Goal: Check status: Check status

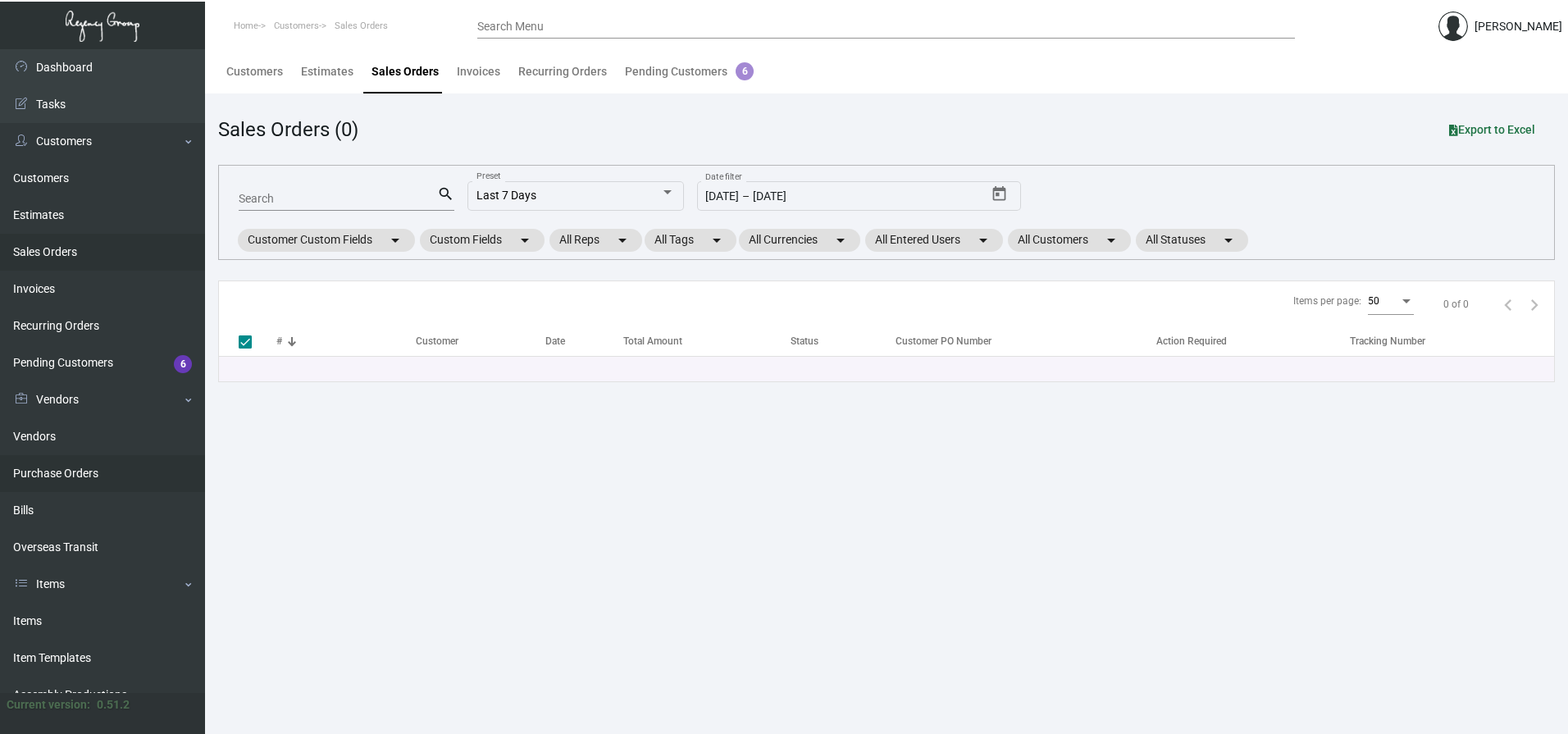
click at [63, 475] on link "Purchase Orders" at bounding box center [103, 473] width 205 height 37
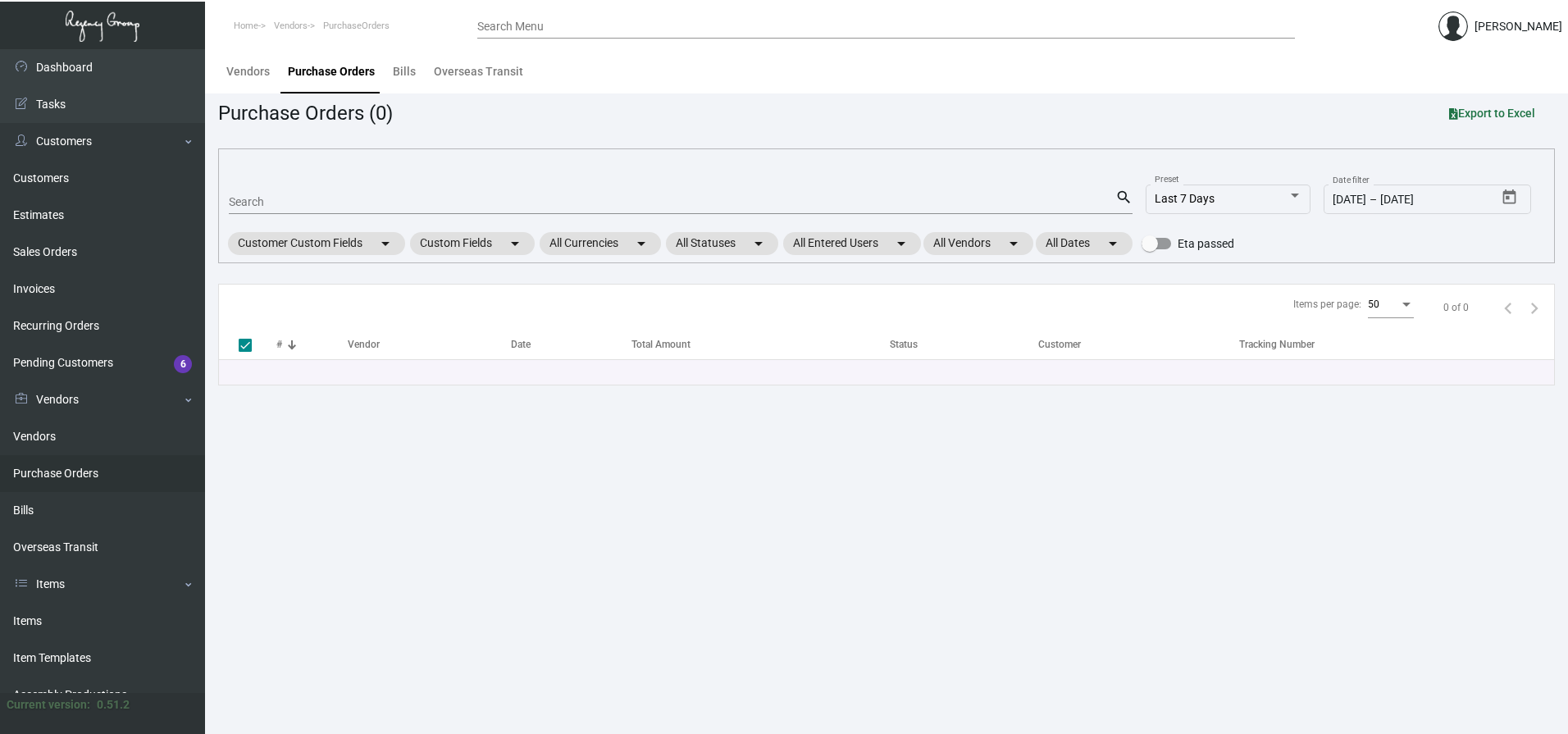
click at [293, 197] on input "Search" at bounding box center [672, 202] width 887 height 13
paste input "105580"
type input "105580"
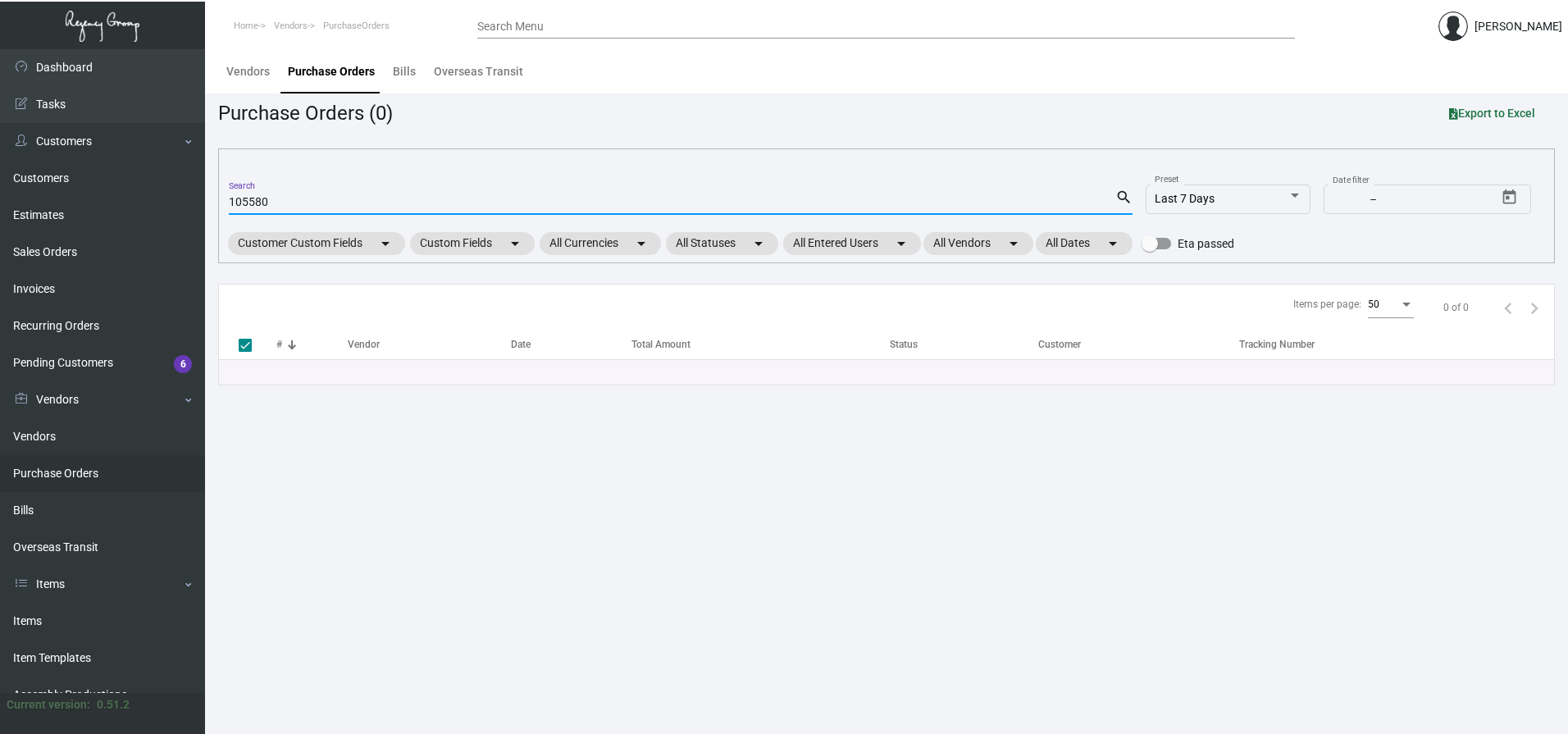
checkbox input "false"
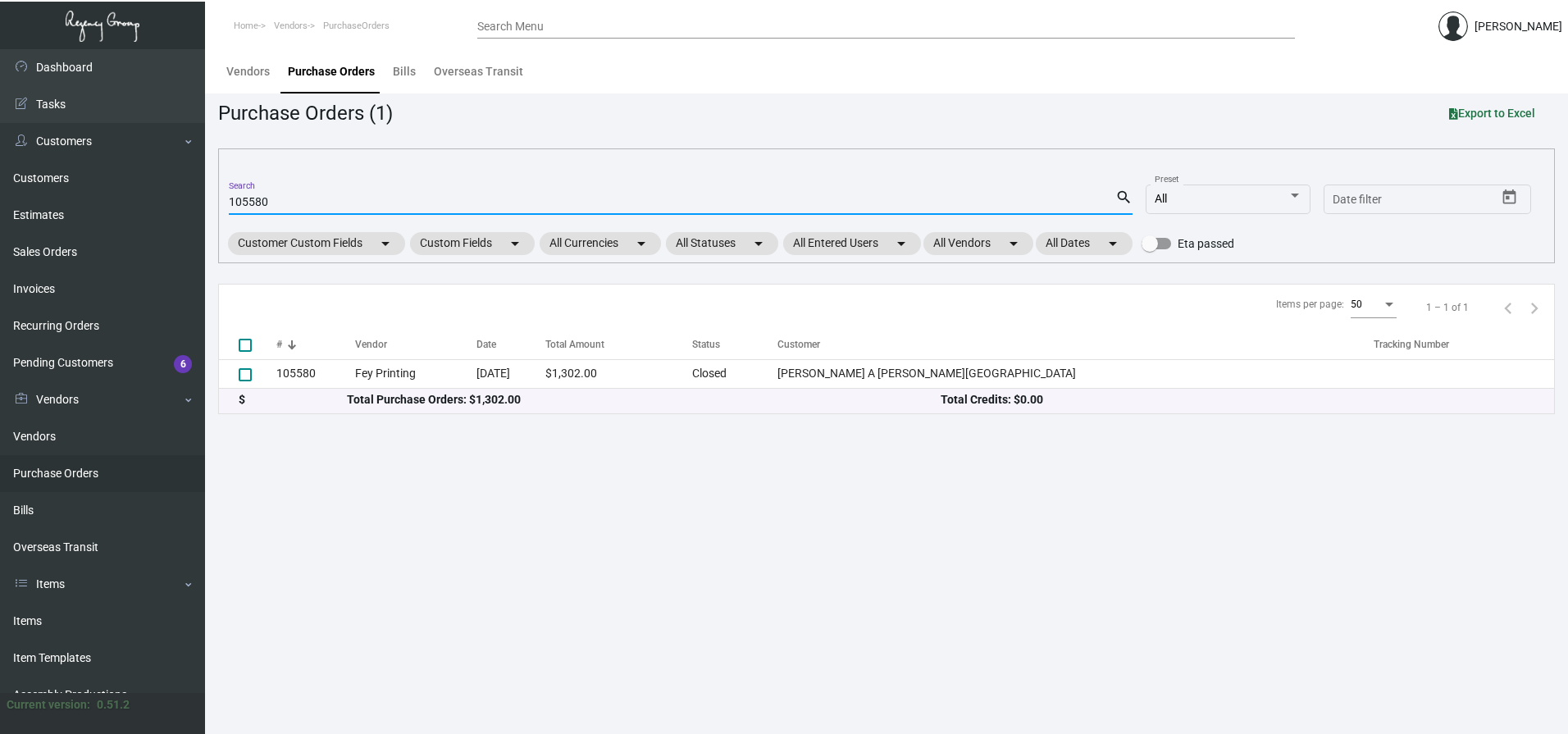
type input "105580"
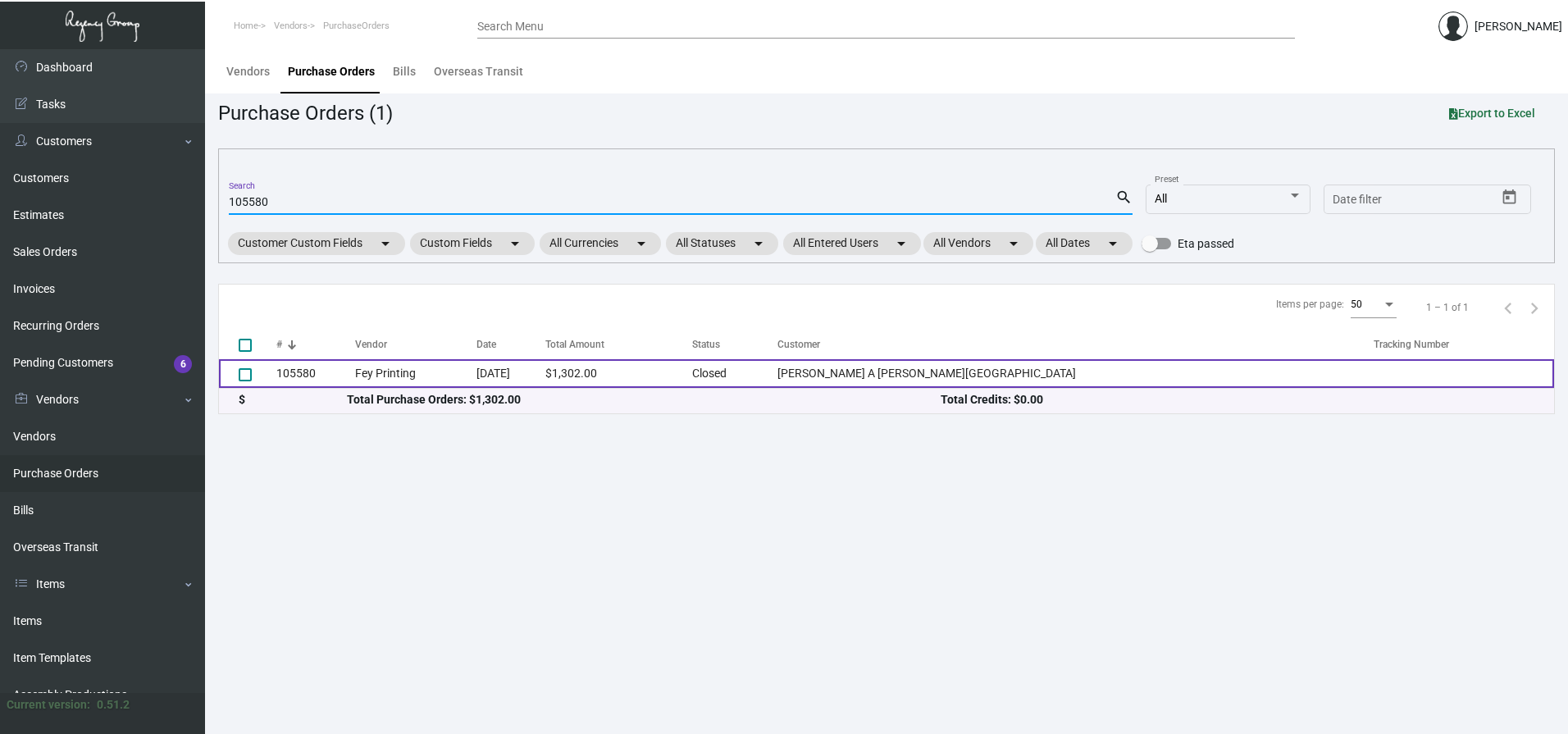
click at [295, 374] on td "105580" at bounding box center [316, 373] width 79 height 29
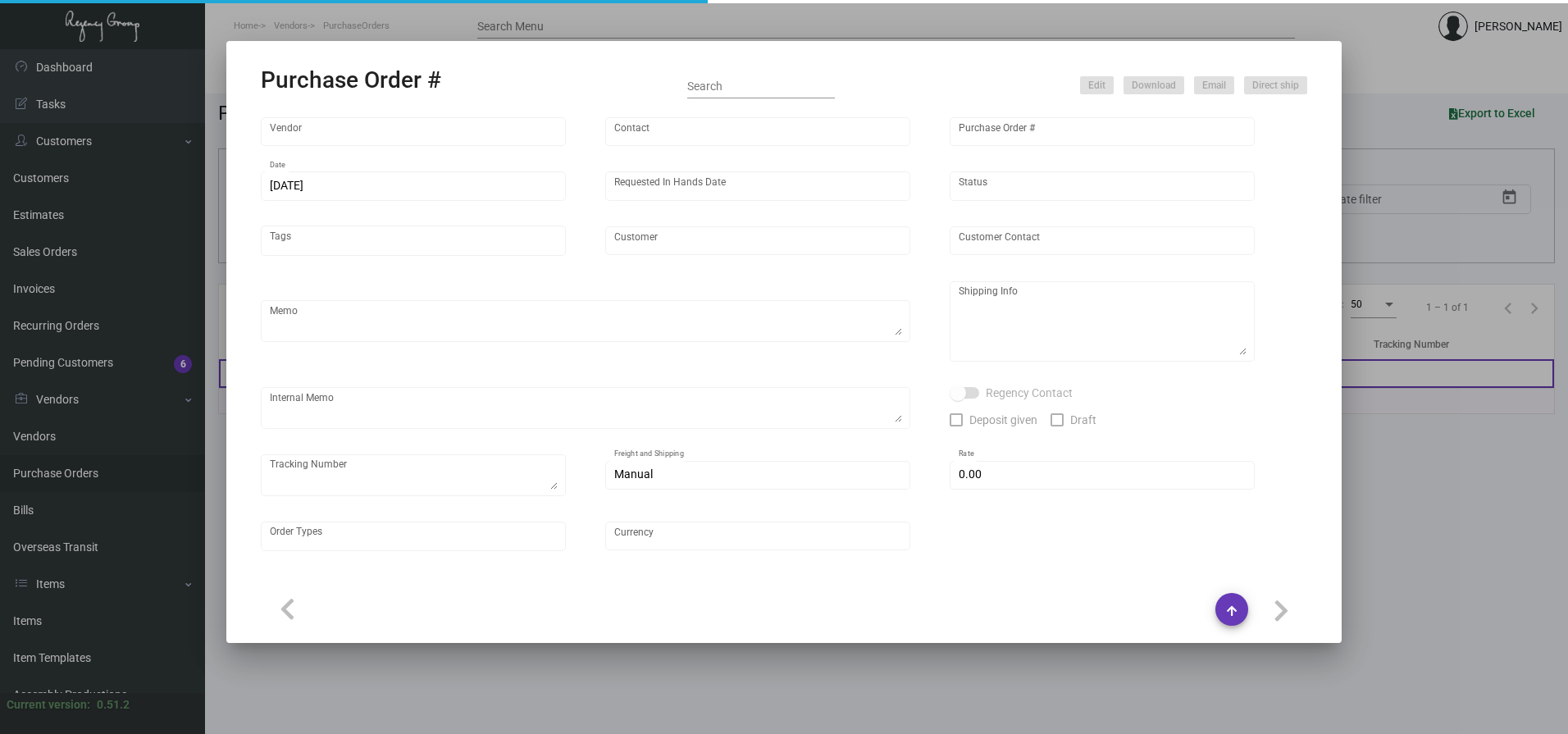
type input "Fey Printing"
type input "[PERSON_NAME]"
type input "105580"
type input "[DATE]"
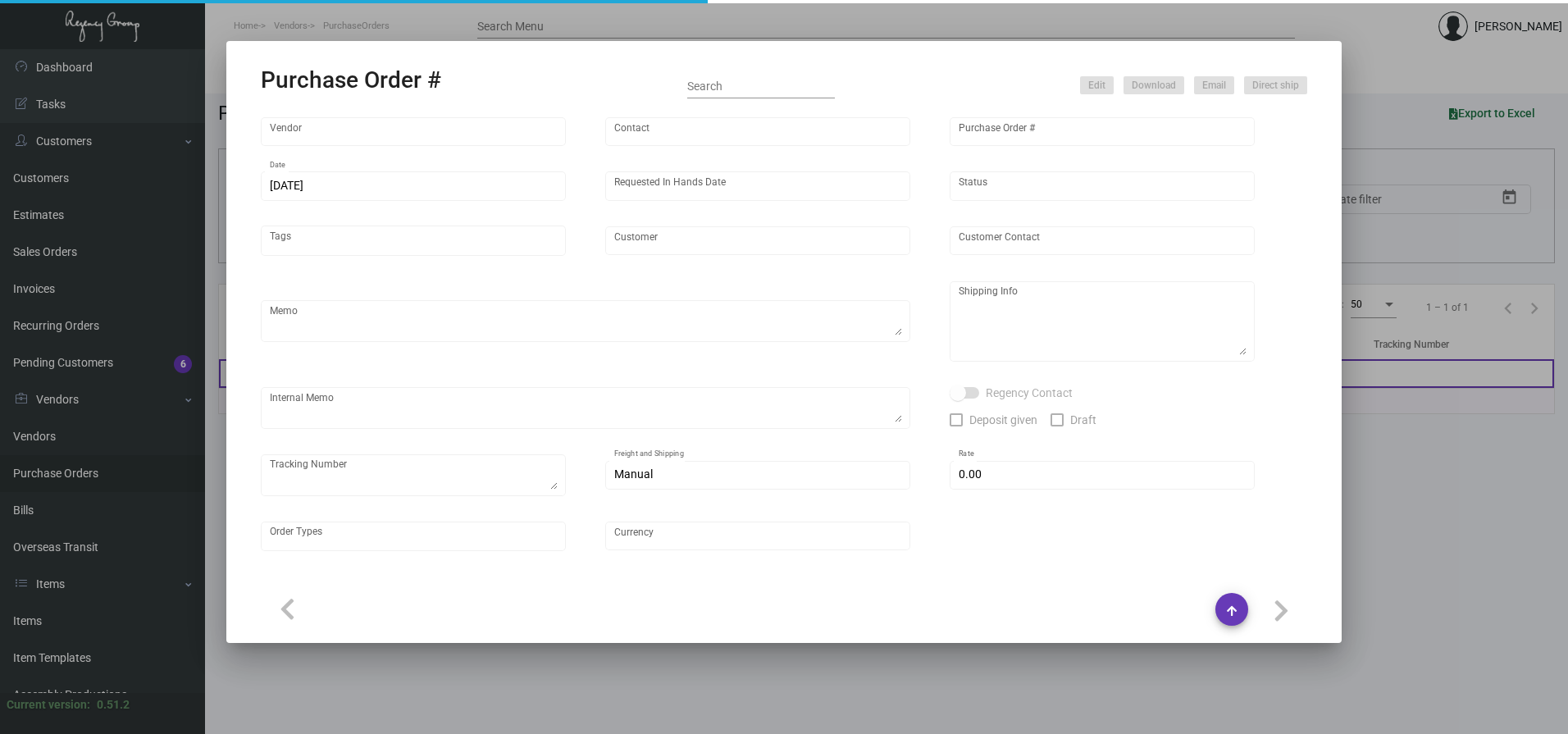
type input "[PERSON_NAME] A [PERSON_NAME][GEOGRAPHIC_DATA]"
type textarea ""Please send proof for approval to [EMAIL_ADDRESS][DOMAIN_NAME] with me cc'ed. …"
type textarea "NJ Warehouse Regency Group NJ – [PERSON_NAME] [STREET_ADDRESS]"
type textarea "[DATE] Shipped from Vendor by UPS Ground TK#1Z1AY2760390704288 Cost $28.42 to […"
type input "$ 0.00"
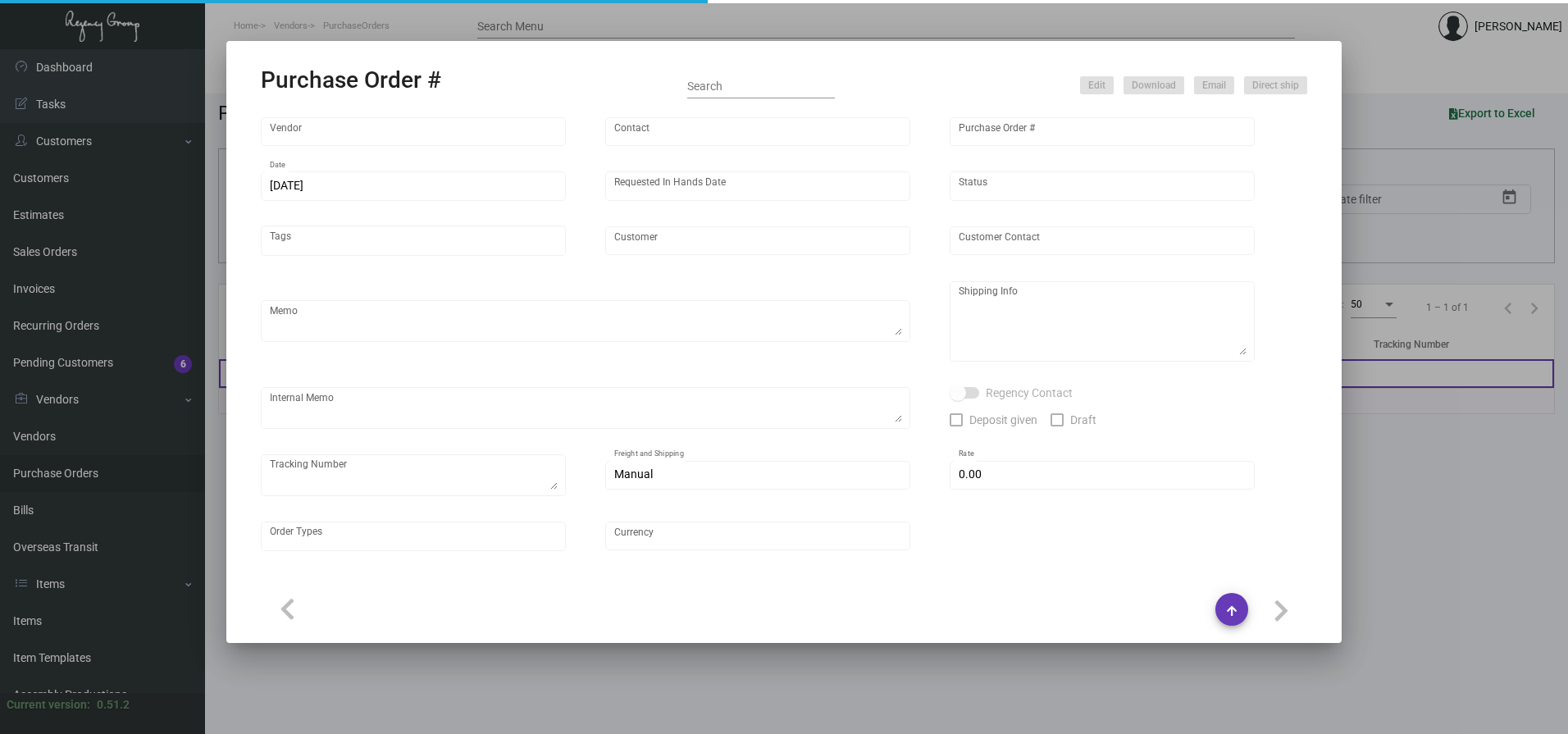
type input "United States Dollar $"
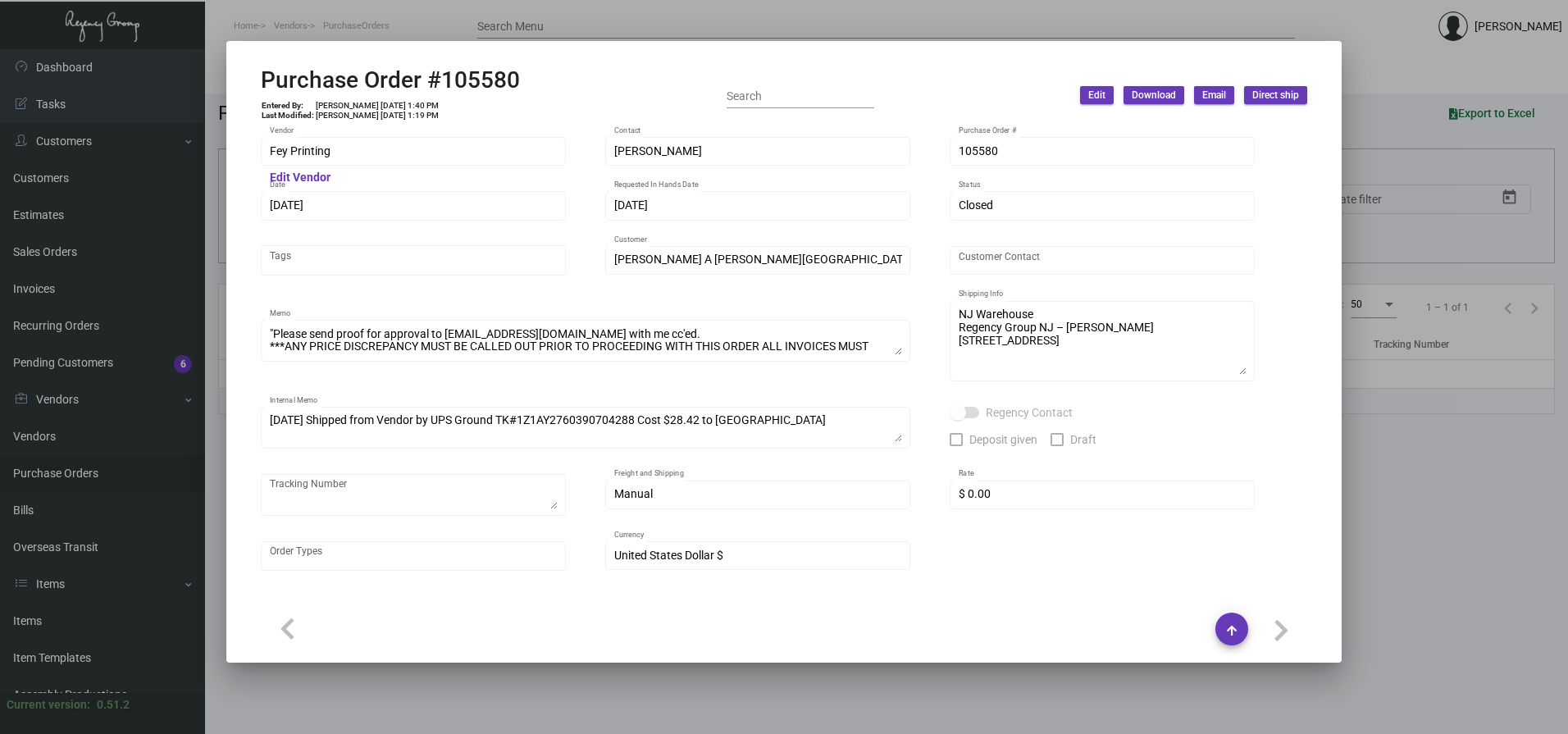
click at [516, 62] on mat-dialog-container "Purchase Order #105580 Entered By: [PERSON_NAME] [DATE] 1:40 PM Last Modified: …" at bounding box center [784, 352] width 1116 height 621
drag, startPoint x: 504, startPoint y: 77, endPoint x: 365, endPoint y: 78, distance: 139.0
click at [365, 78] on div "Purchase Order #105580 Entered By: [PERSON_NAME] [DATE] 1:40 PM Last Modified: …" at bounding box center [784, 96] width 1047 height 58
click at [452, 191] on div "[DATE] Date" at bounding box center [413, 204] width 288 height 32
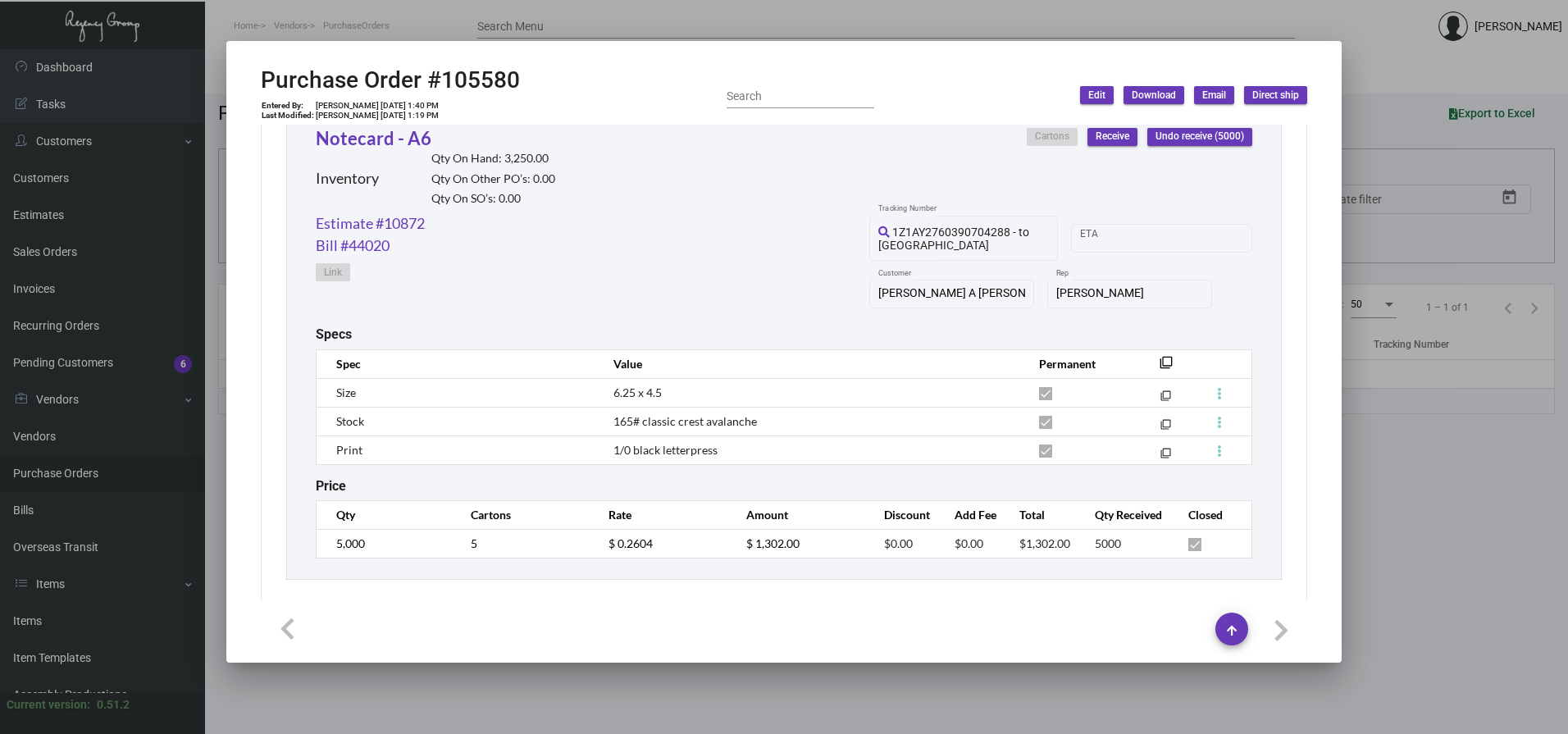
scroll to position [788, 0]
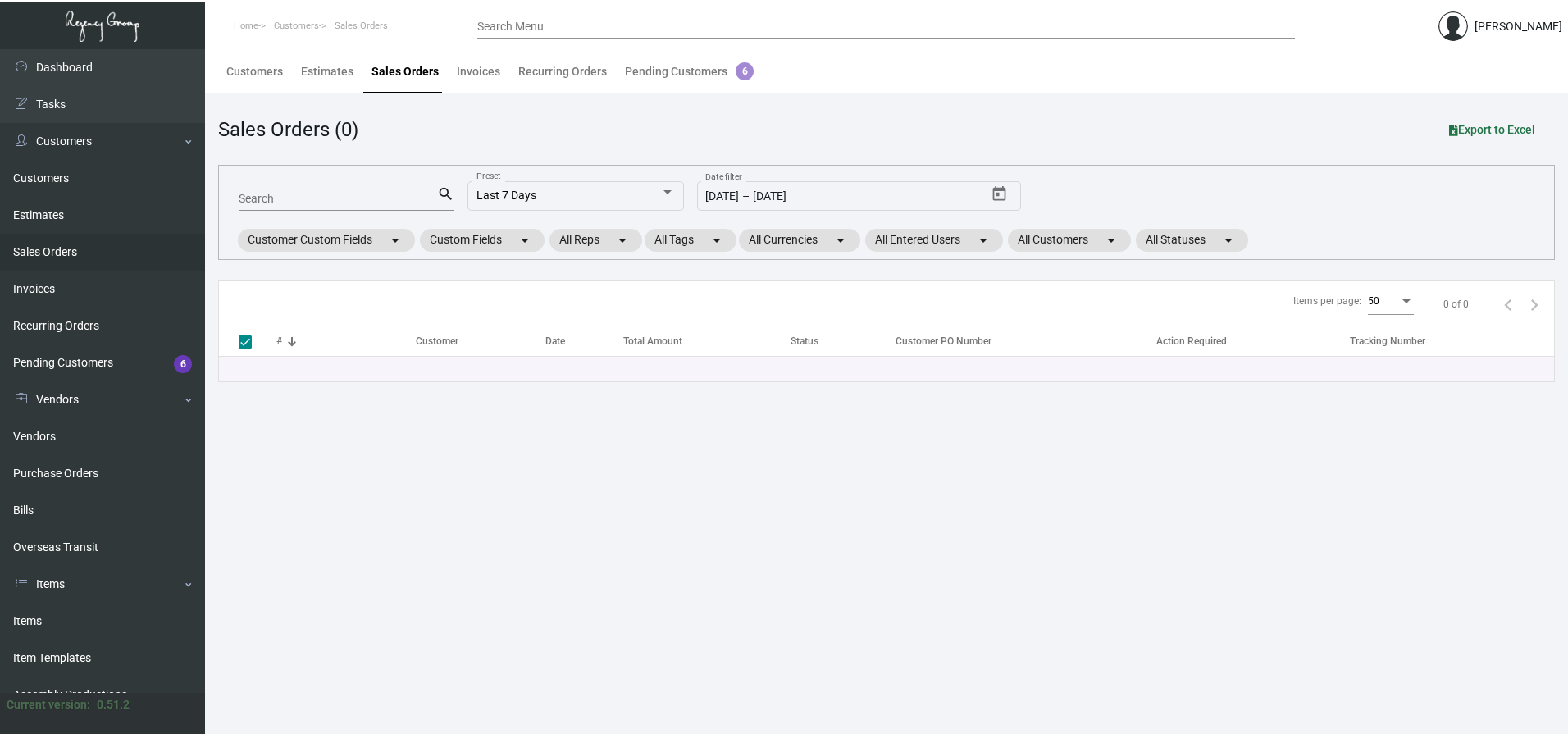
click at [42, 256] on link "Sales Orders" at bounding box center [103, 252] width 205 height 37
drag, startPoint x: 35, startPoint y: 477, endPoint x: 44, endPoint y: 475, distance: 9.2
click at [35, 477] on link "Purchase Orders" at bounding box center [103, 473] width 205 height 37
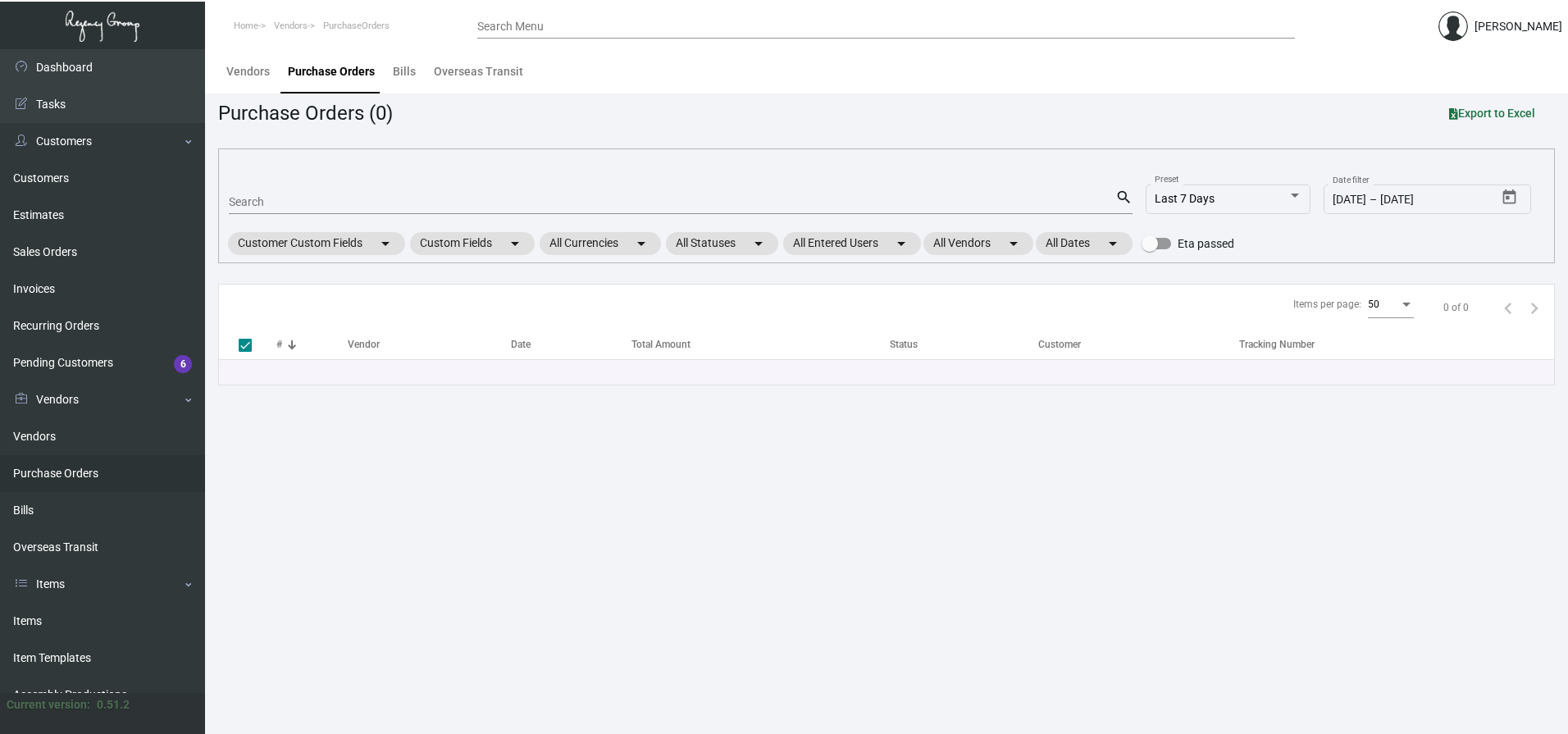
click at [263, 196] on input "Search" at bounding box center [672, 202] width 887 height 13
paste input "105580"
type input "105580"
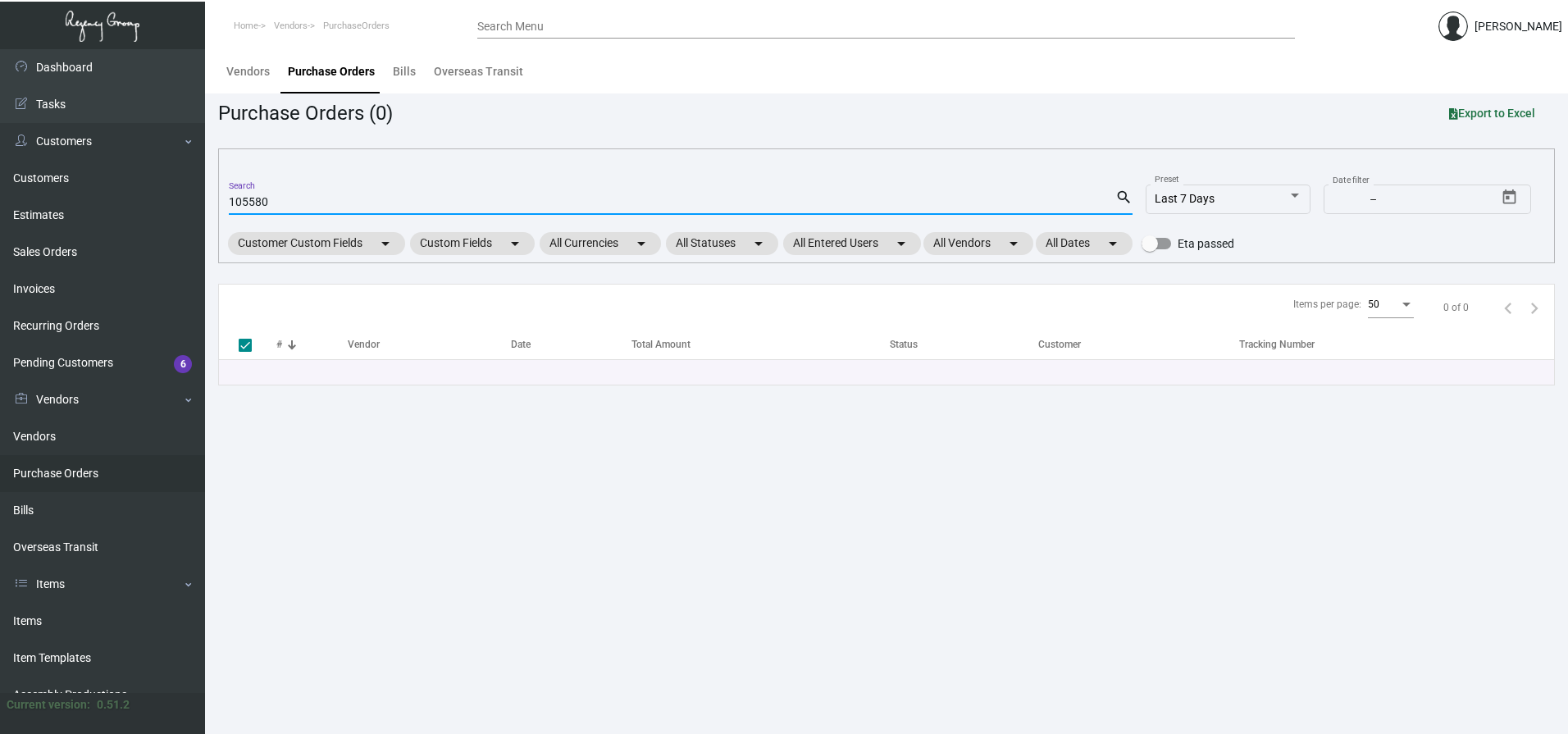
type input "105580"
checkbox input "false"
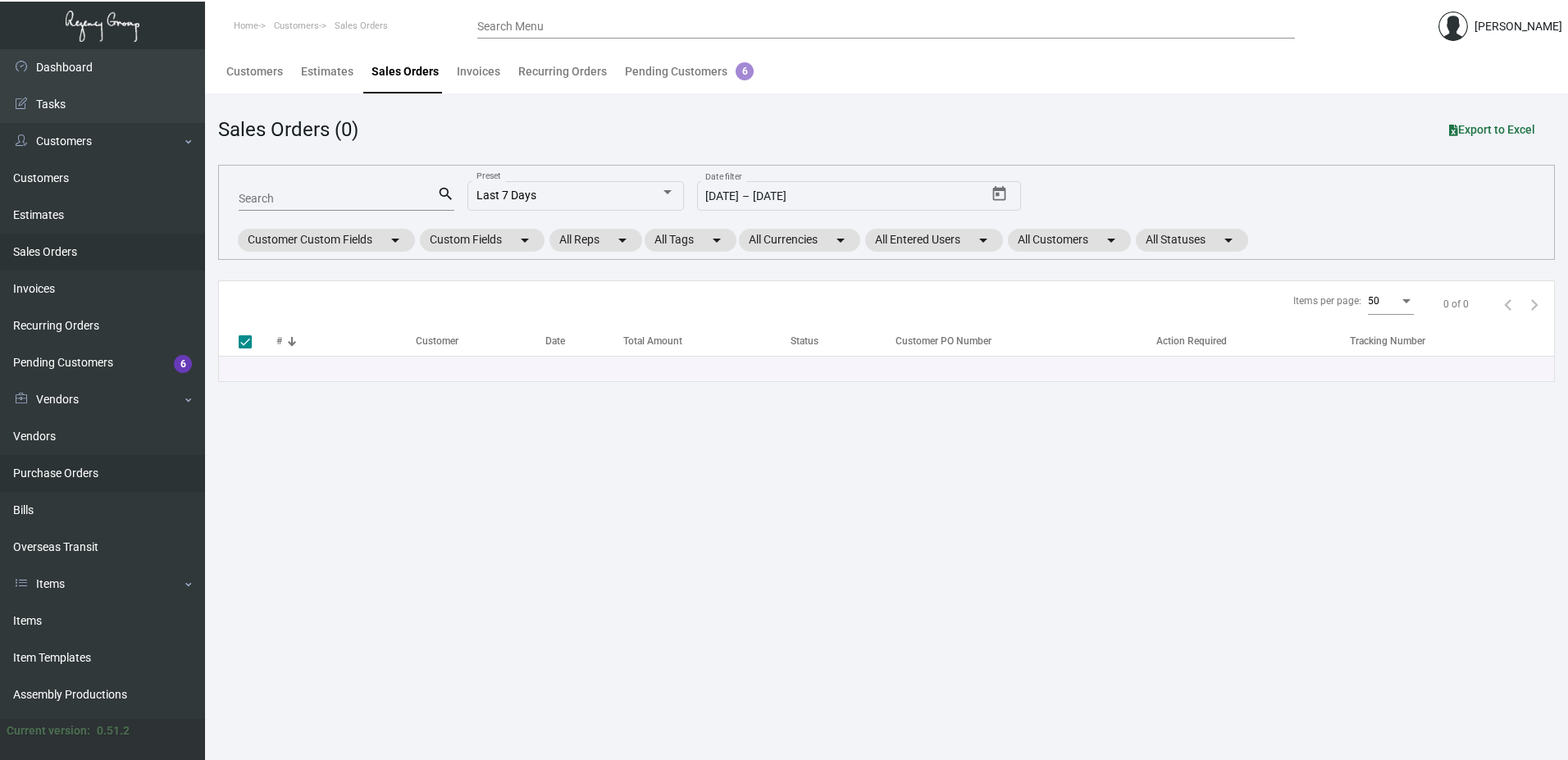
click at [59, 475] on link "Purchase Orders" at bounding box center [103, 473] width 205 height 37
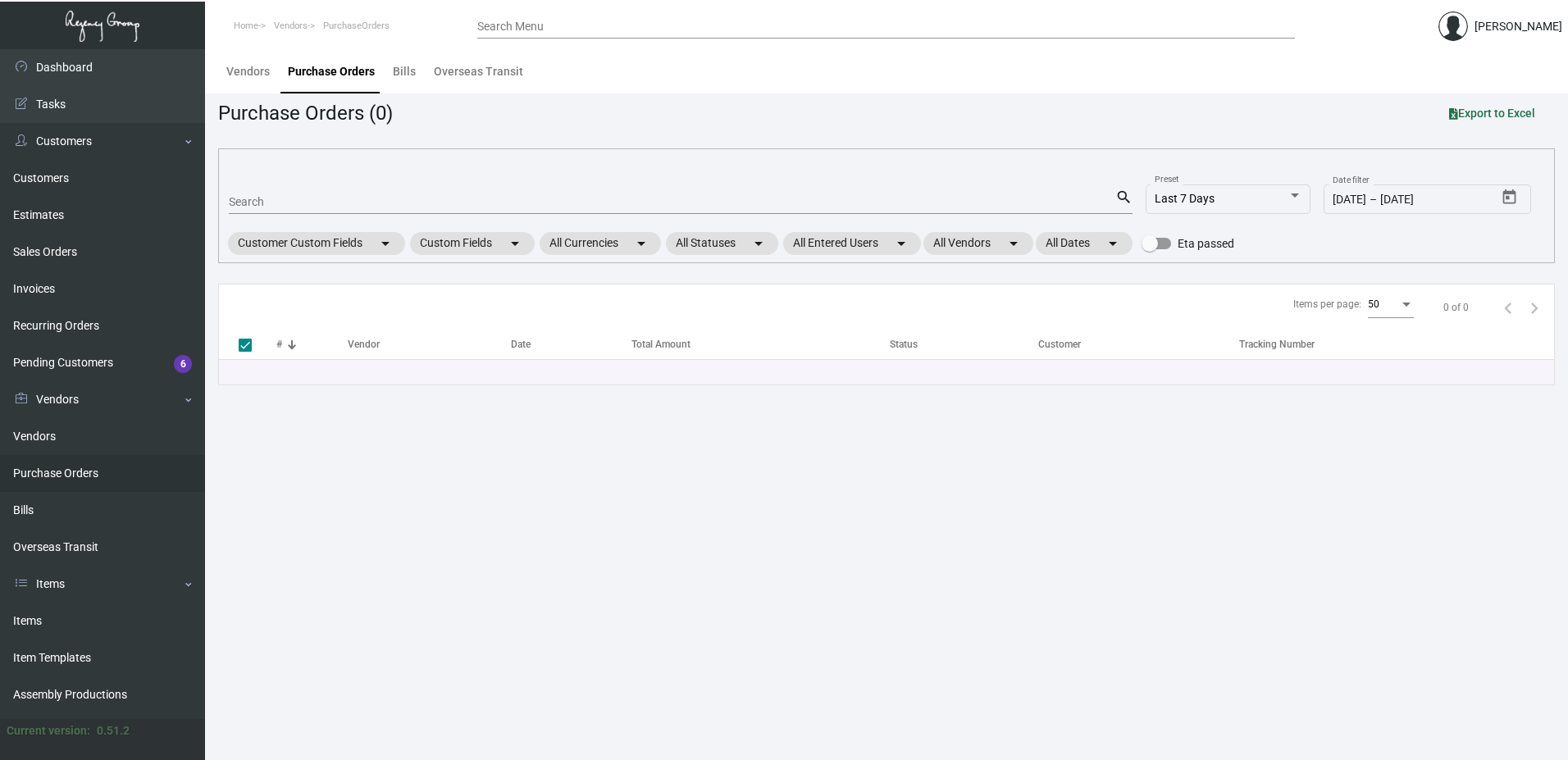
click at [267, 197] on input "Search" at bounding box center [672, 202] width 887 height 13
paste input "107456"
type input "107456"
checkbox input "false"
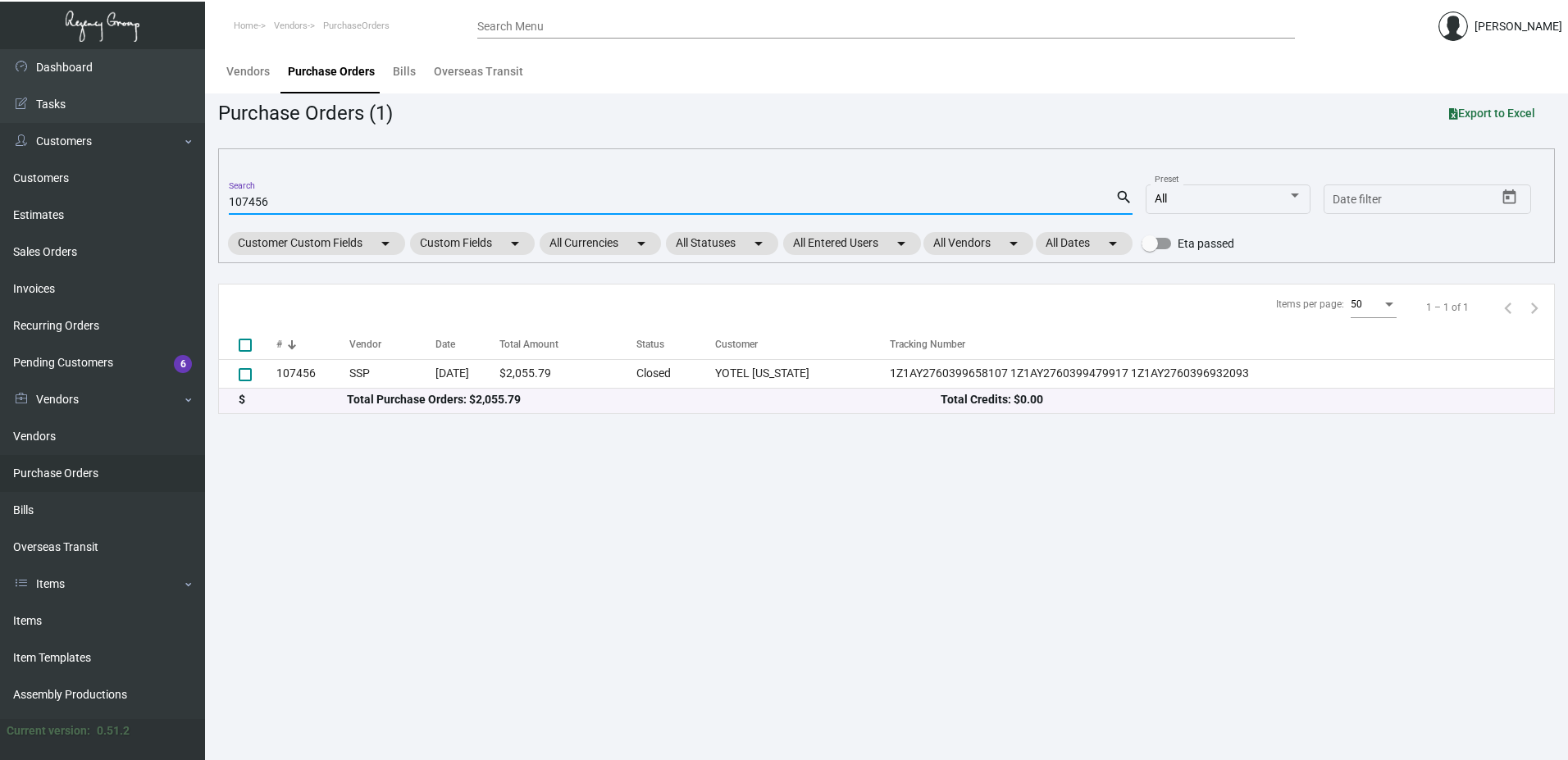
type input "107456"
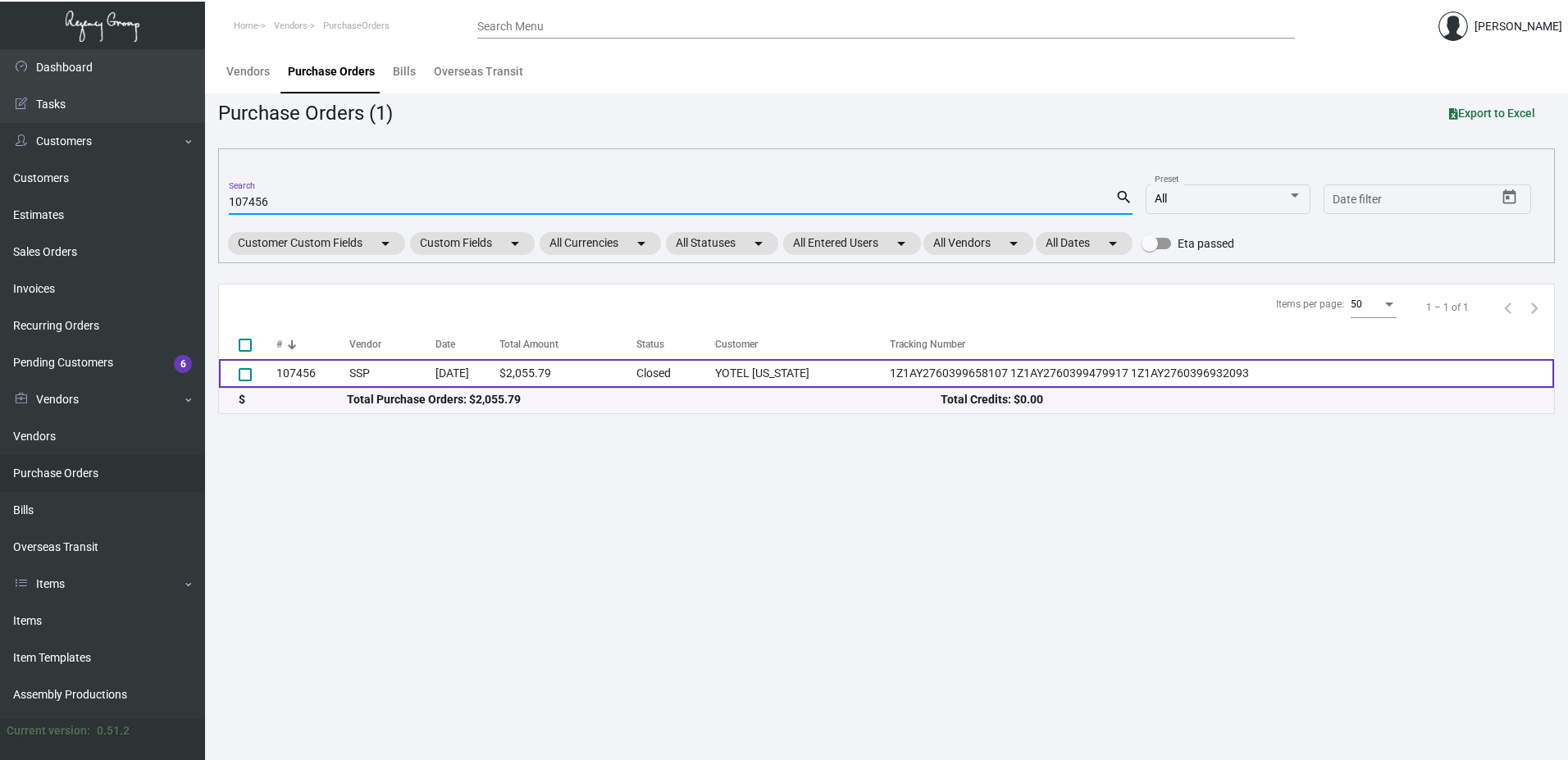
click at [295, 369] on td "107456" at bounding box center [313, 374] width 73 height 29
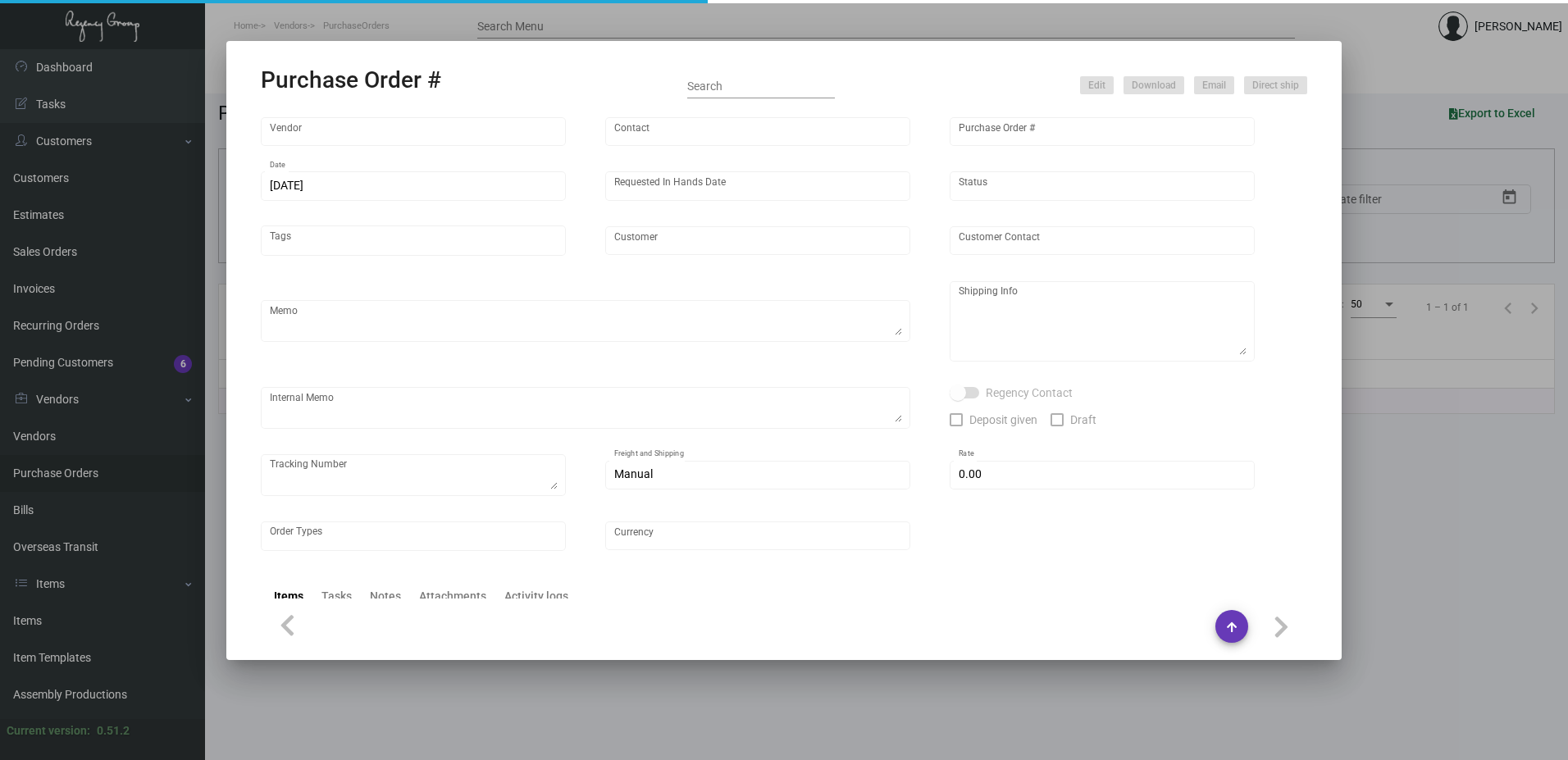
type input "SSP"
type input "Judy Christopher"
type input "107456"
type input "9/19/2024"
type input "11/6/2024"
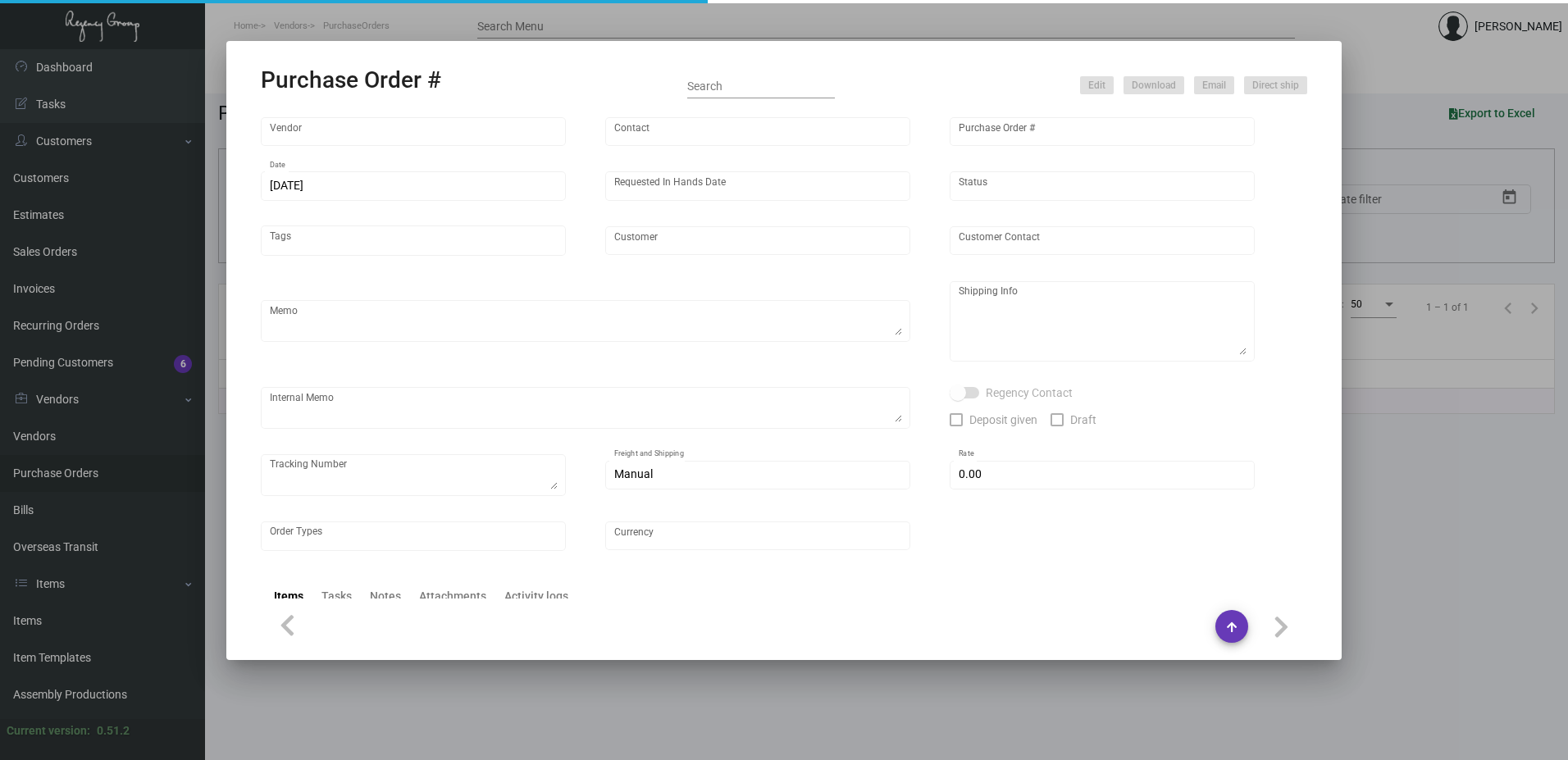
type input "YOTEL New York"
type input "Richard Botelho"
type textarea ""Please send proof for approval to art@theregencygroup.net with me cc'd. *** AN…"
type textarea "YOTEL New York - Richard Botelho 570 10th Avenue New York, NY, 10036 US"
type textarea "Label provided to vendor to ship to hotel. UPS Ground Cost $125.46"
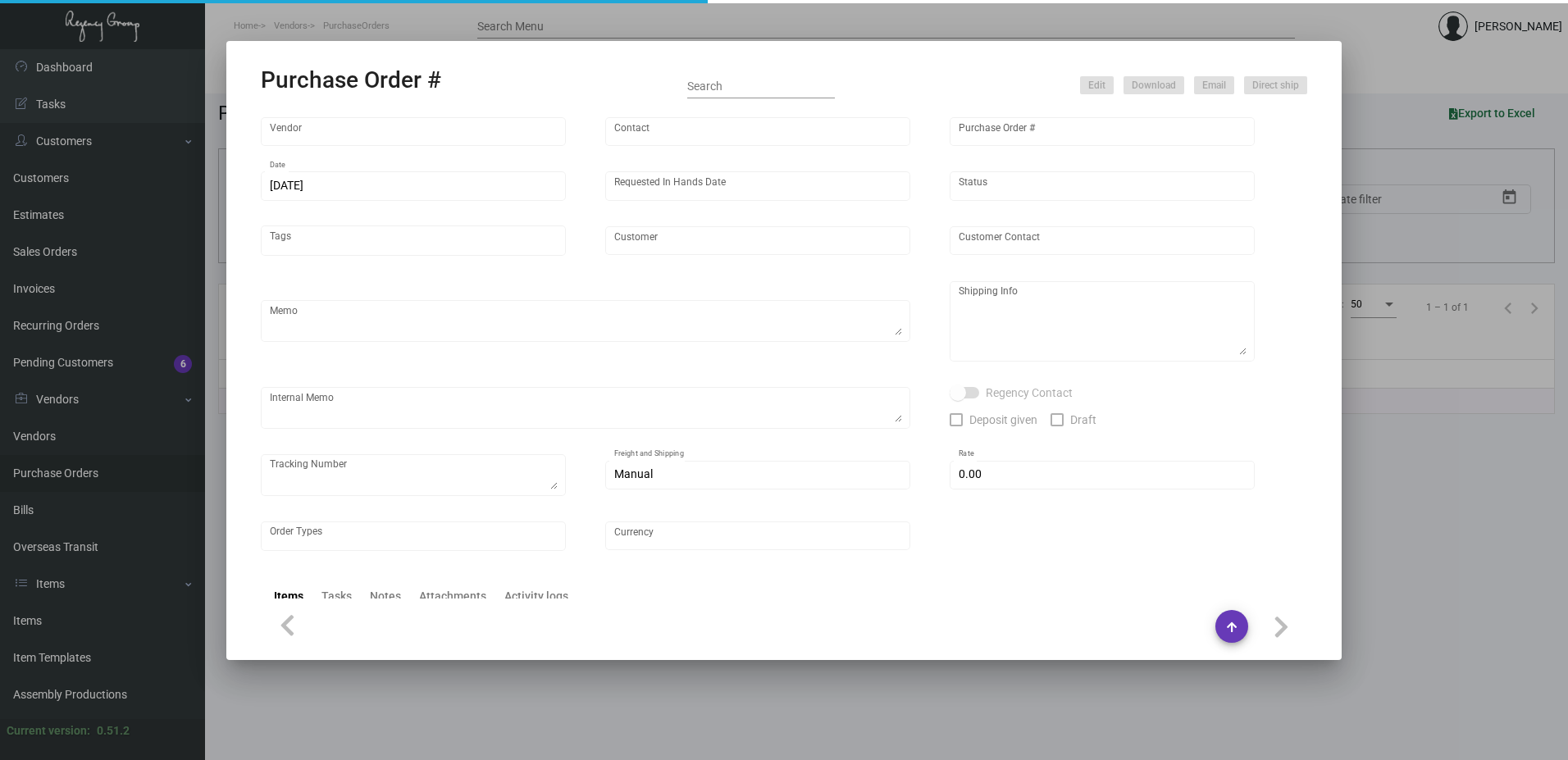
type textarea "1Z1AY2760399658107 1Z1AY2760399479917 1Z1AY2760396932093"
type input "$ 0.00"
type input "United States Dollar $"
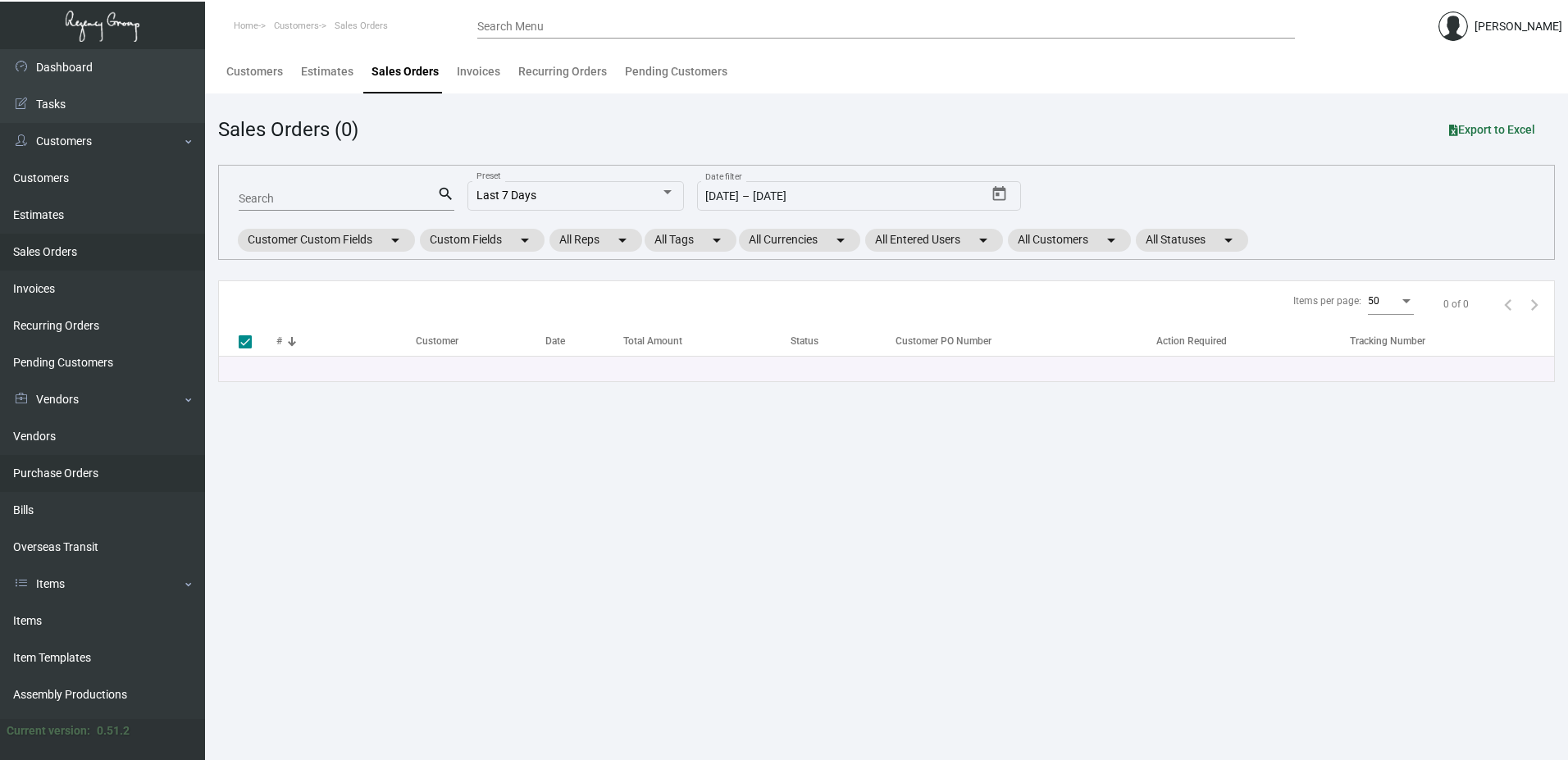
click at [62, 468] on link "Purchase Orders" at bounding box center [103, 473] width 205 height 37
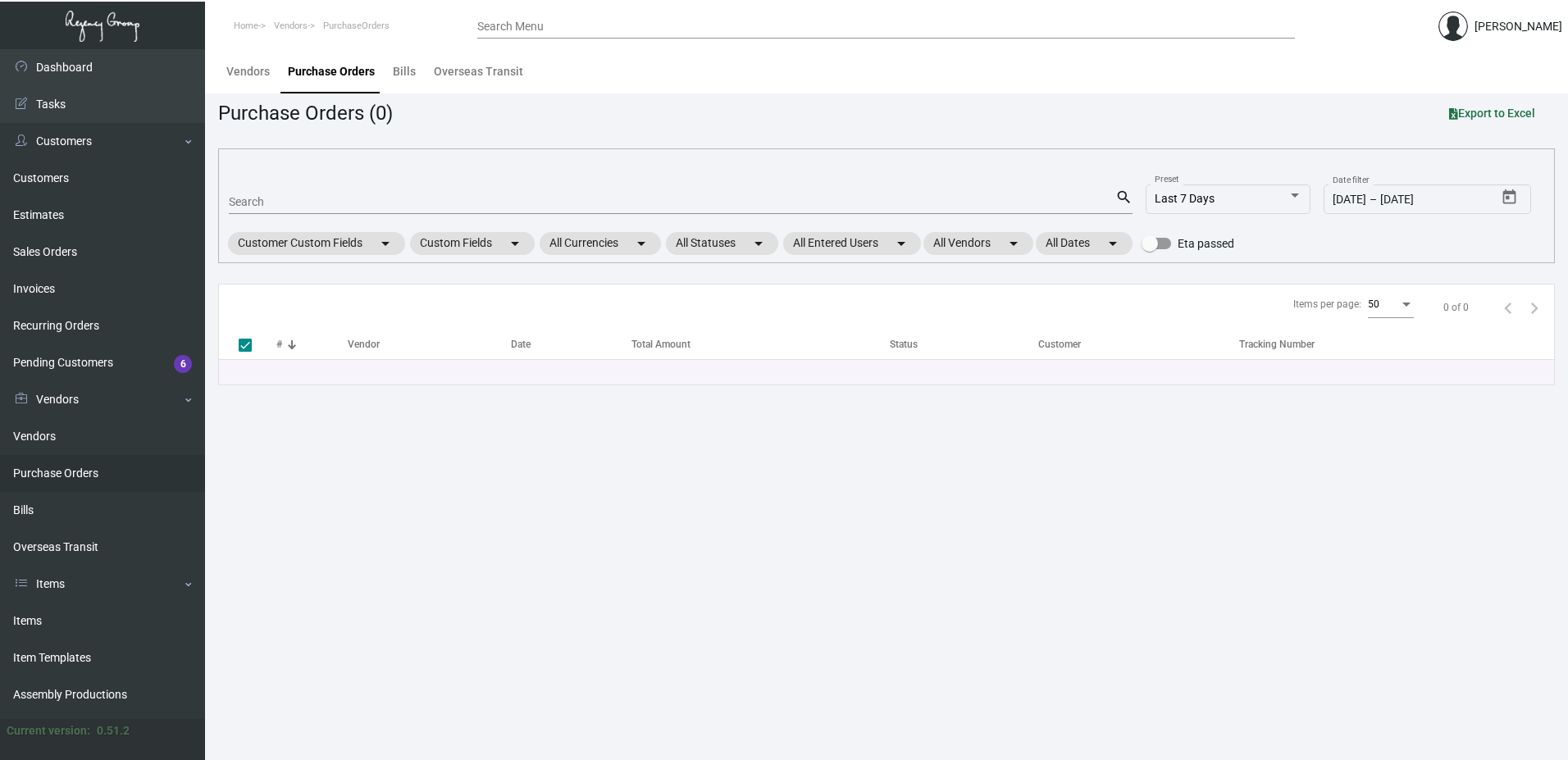
click at [288, 190] on div "Search" at bounding box center [672, 201] width 887 height 26
paste input "76924"
type input "76924"
checkbox input "false"
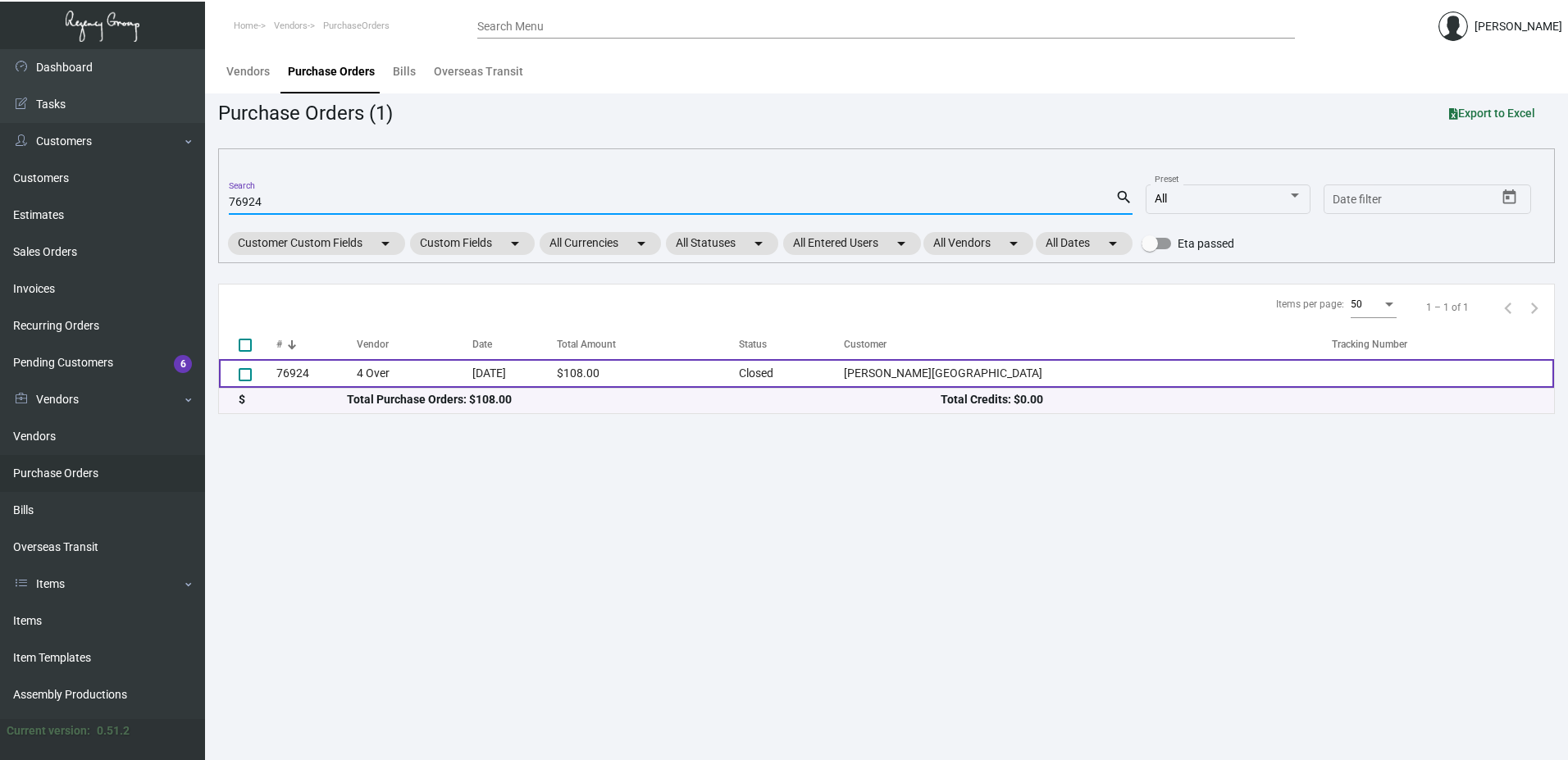
type input "76924"
click at [295, 376] on td "76924" at bounding box center [317, 374] width 81 height 29
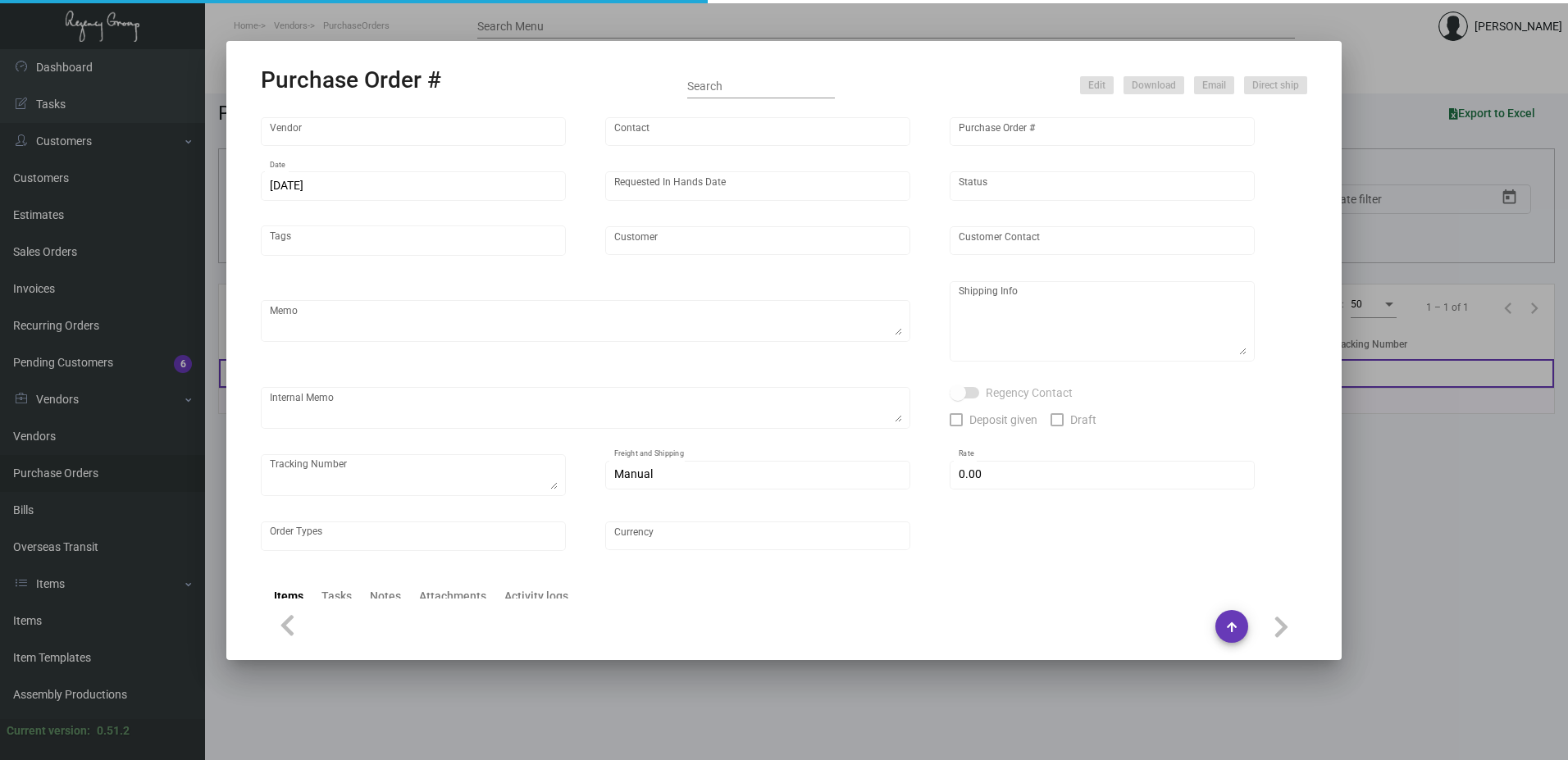
type input "4 Over"
type input "76924"
type input "12/5/2019"
type input "12/12/2019"
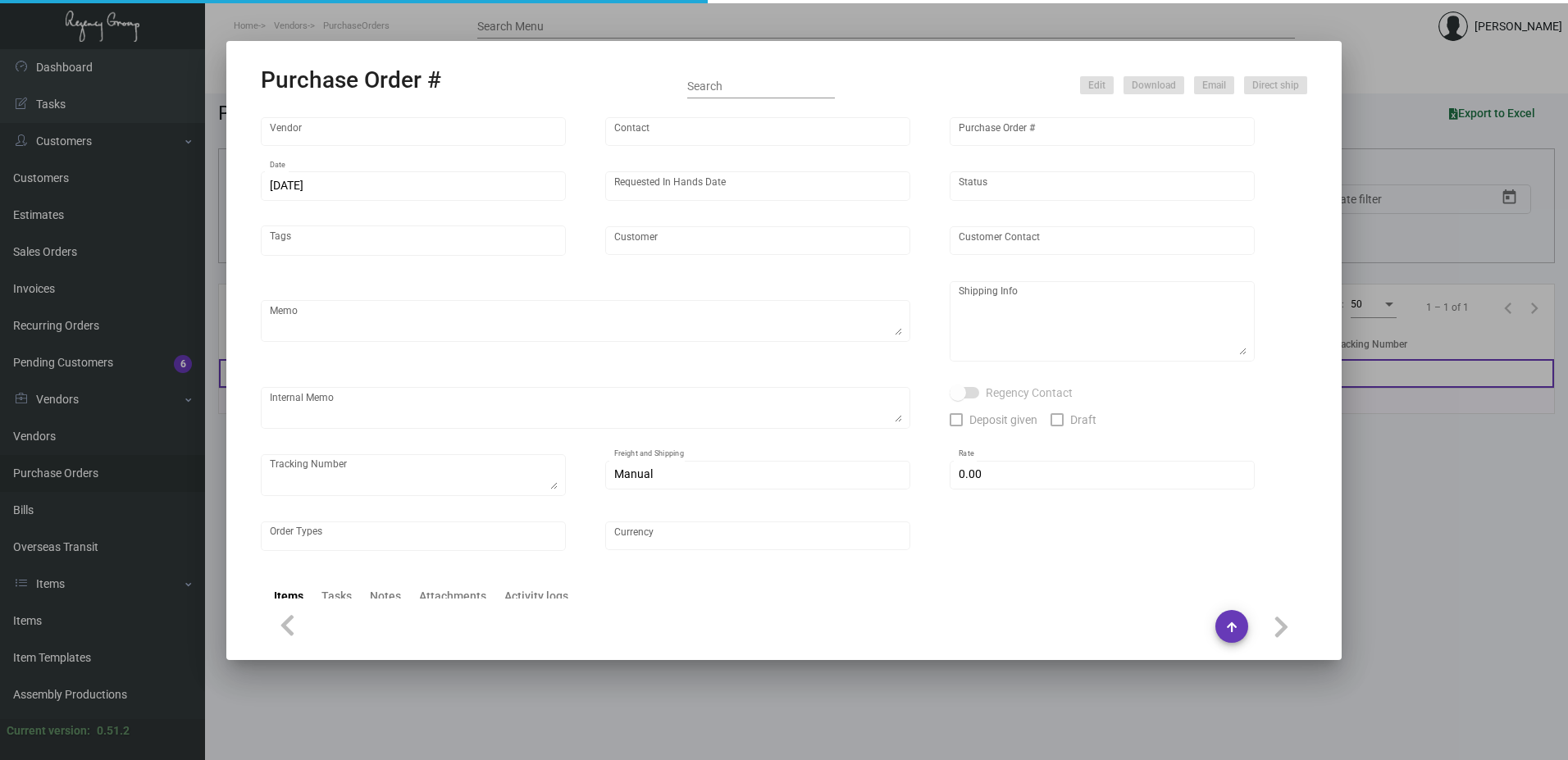
type input "Aliz Hotel"
type input "Sami Baya"
type textarea "Aliz Hotel Valentine Olaleye 310 West 40th Street New York, NY 10018"
type input "$ 0.00"
type input "United States Dollar $"
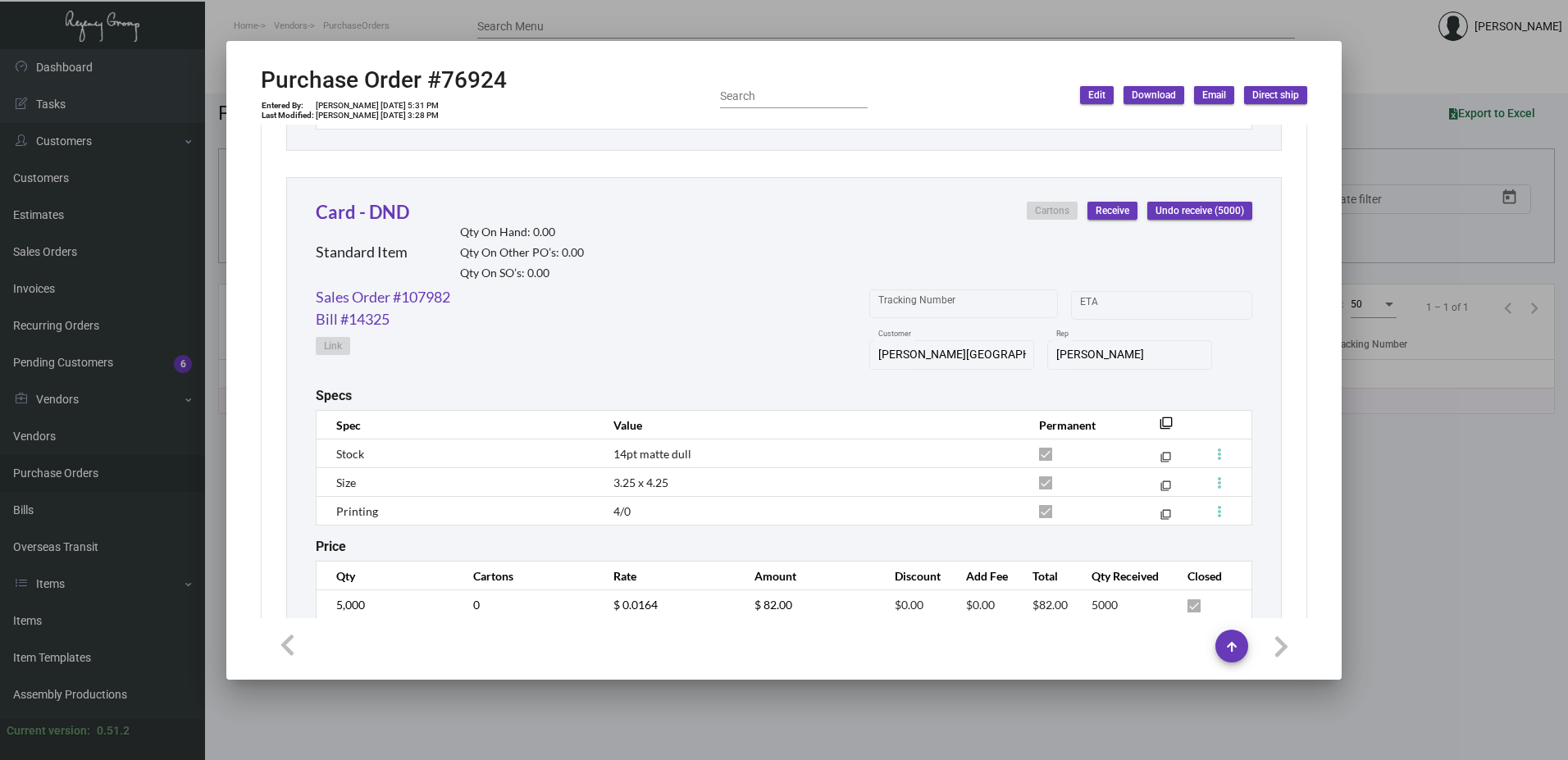
scroll to position [1291, 0]
